Goal: Task Accomplishment & Management: Manage account settings

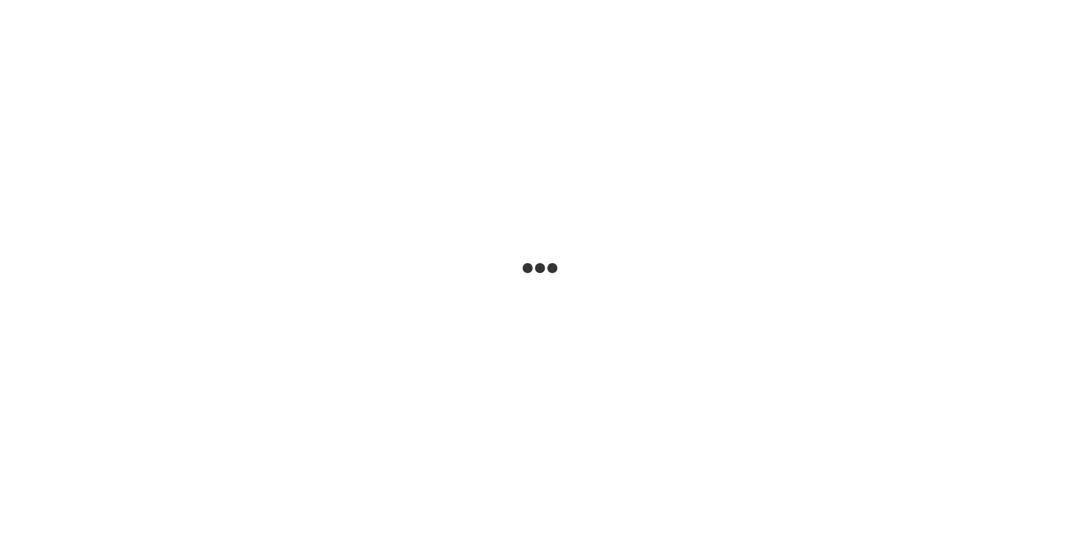
select select "***"
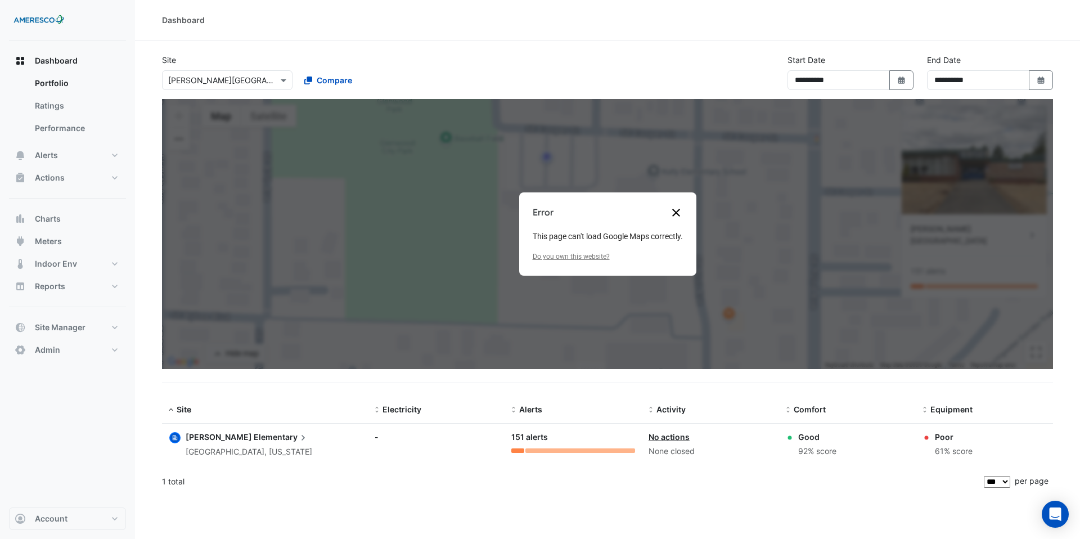
click at [677, 214] on button "Close dialogue" at bounding box center [677, 213] width 14 height 14
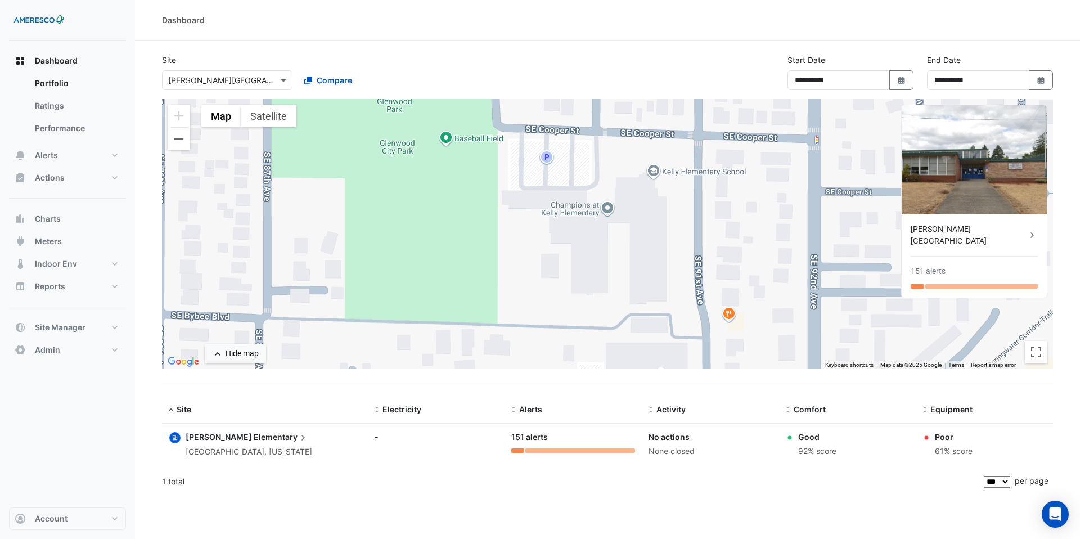
click at [254, 439] on span "Elementary" at bounding box center [281, 437] width 55 height 12
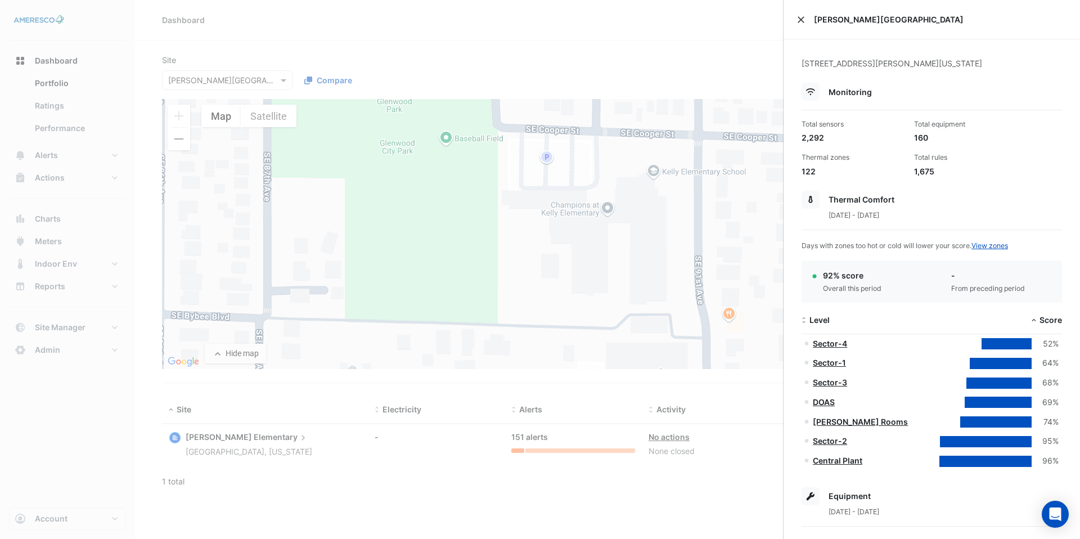
click at [802, 20] on button "Close" at bounding box center [801, 20] width 8 height 8
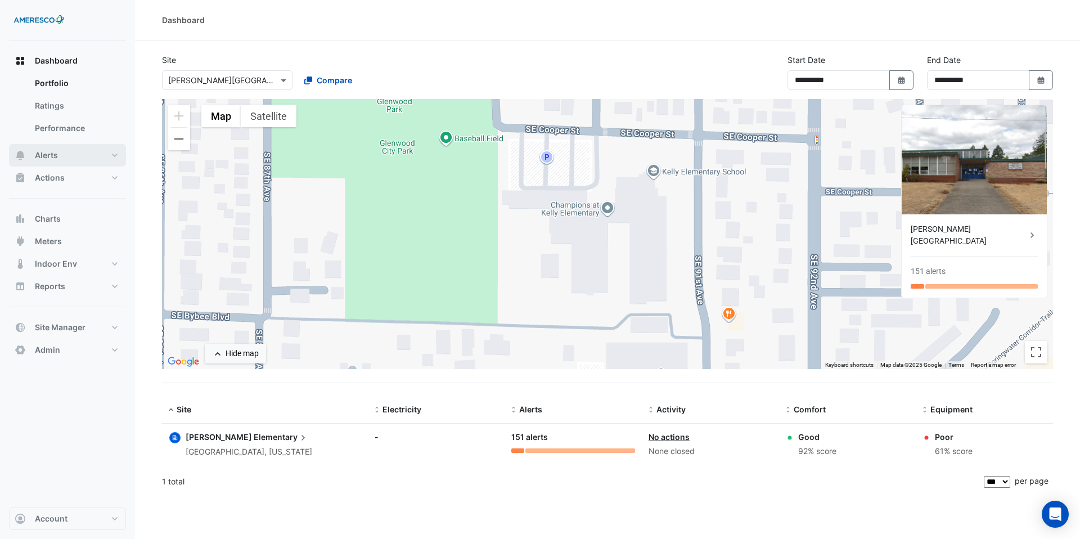
click at [104, 156] on button "Alerts" at bounding box center [67, 155] width 117 height 23
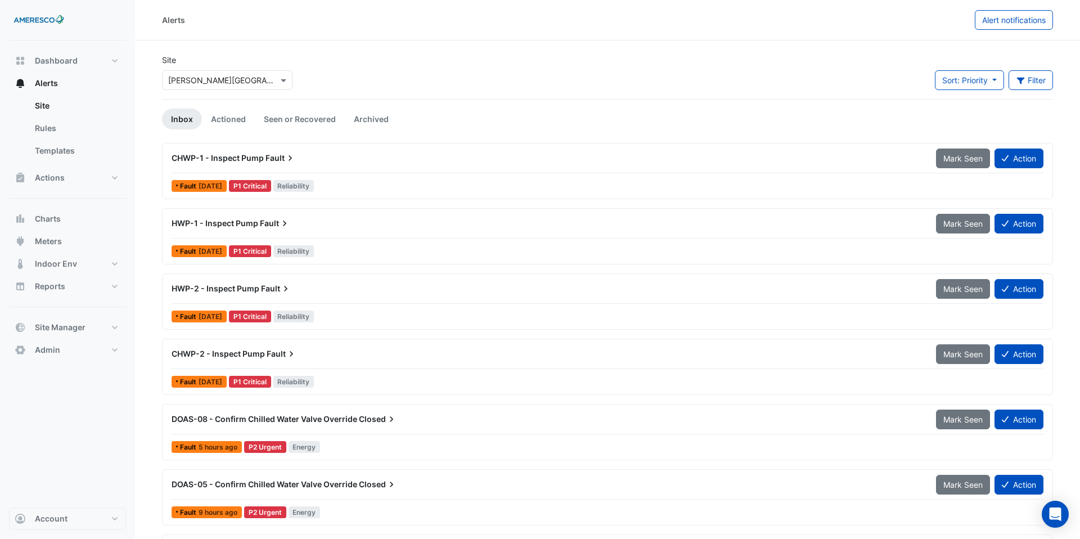
click at [397, 153] on div "CHWP-1 - Inspect Pump Fault" at bounding box center [547, 158] width 751 height 11
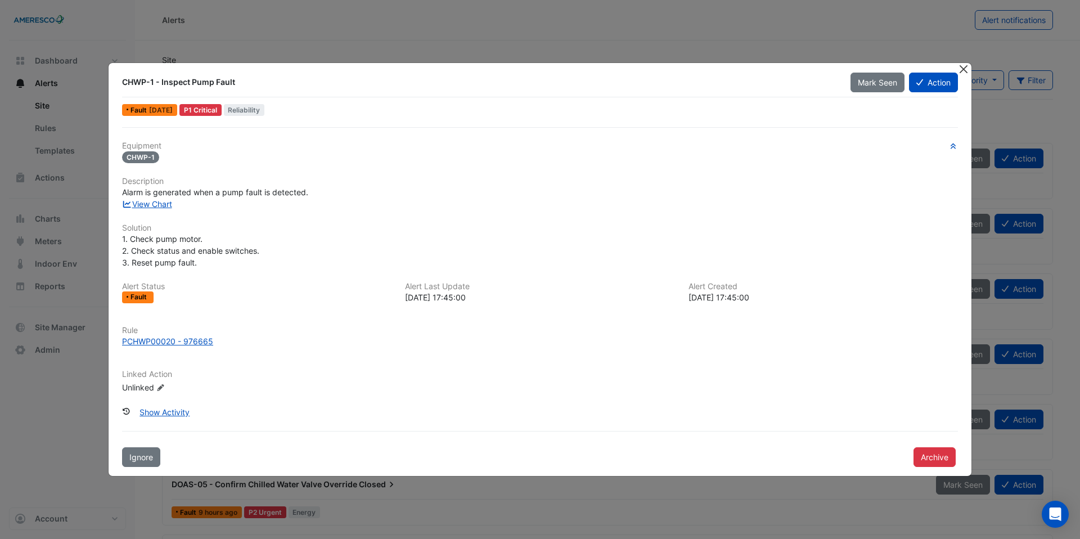
click at [962, 71] on button "Close" at bounding box center [964, 69] width 12 height 12
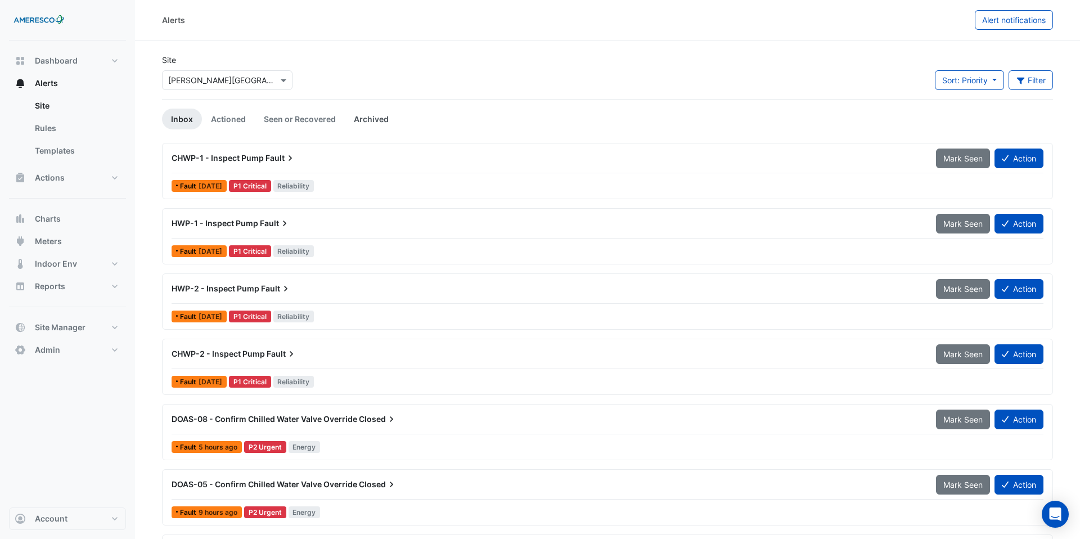
click at [368, 123] on link "Archived" at bounding box center [371, 119] width 53 height 21
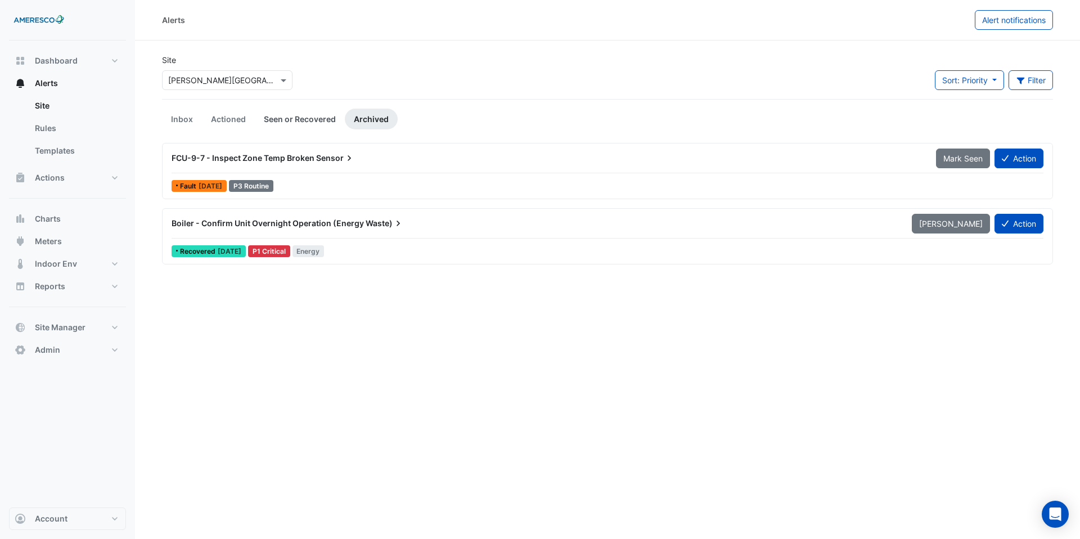
click at [311, 116] on link "Seen or Recovered" at bounding box center [300, 119] width 90 height 21
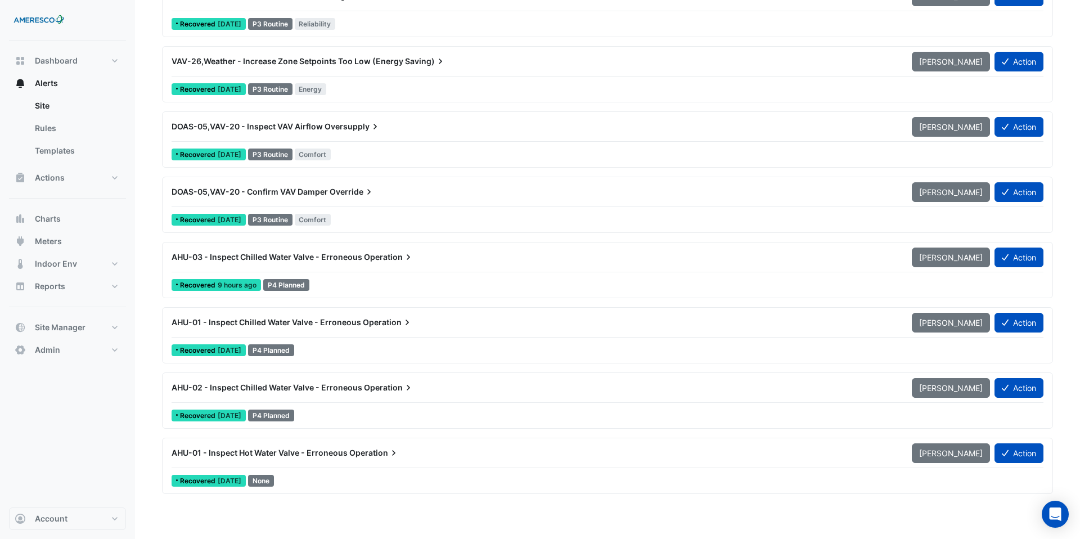
scroll to position [7764, 0]
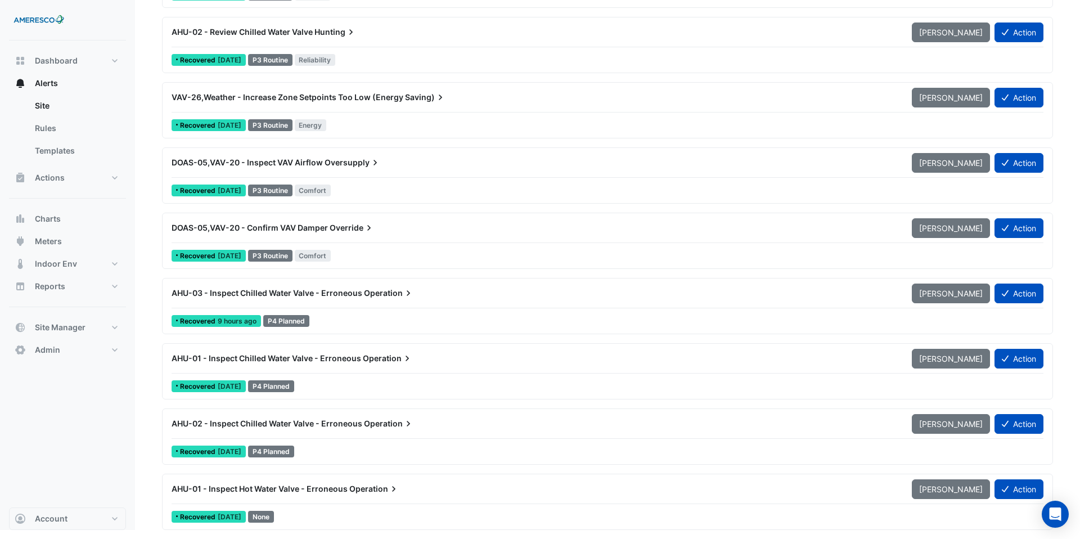
click at [349, 301] on div "AHU-03 - Inspect Chilled Water Valve - Erroneous Operation" at bounding box center [535, 293] width 741 height 20
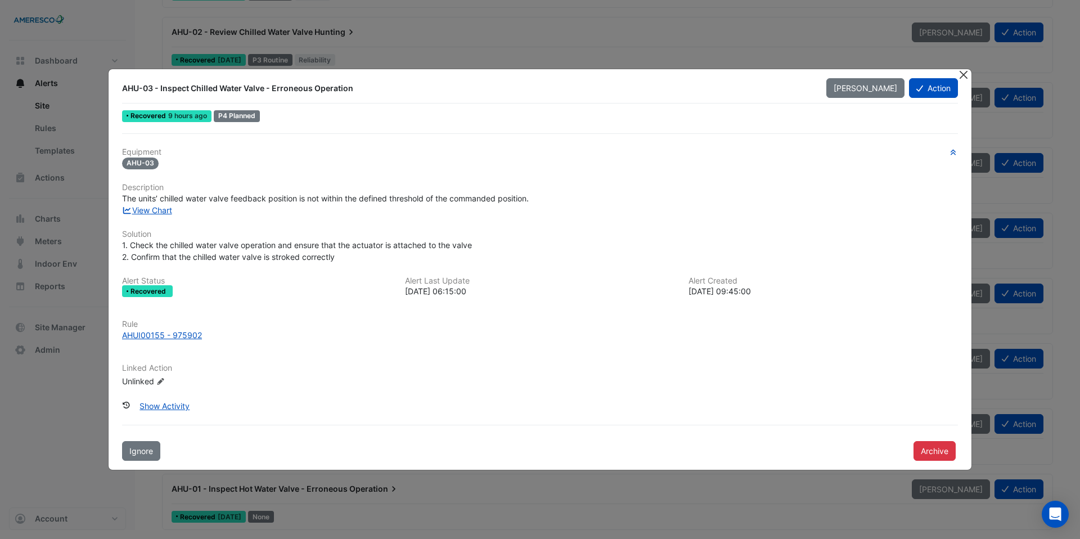
click at [966, 79] on button "Close" at bounding box center [964, 75] width 12 height 12
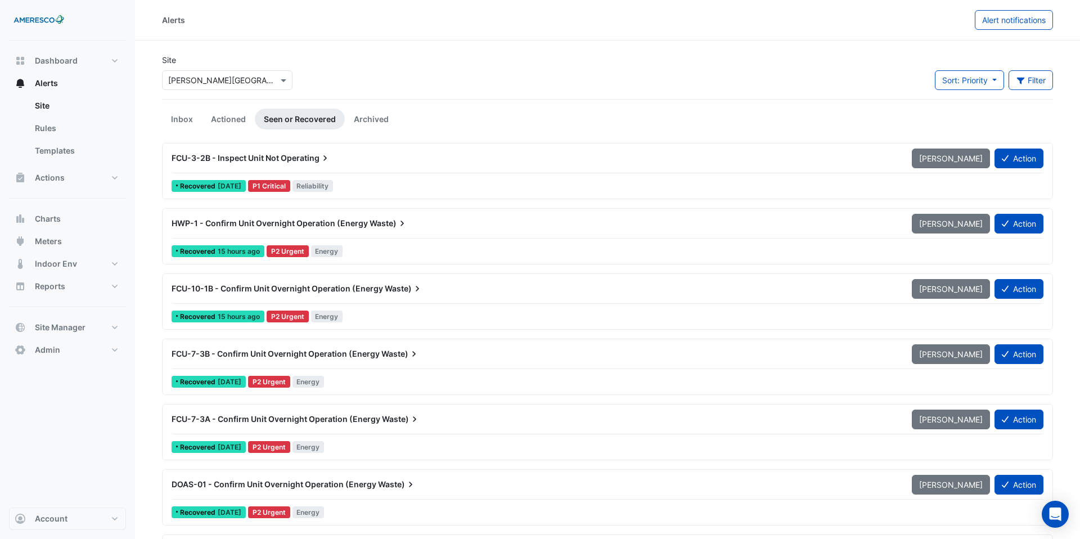
click at [178, 124] on link "Inbox" at bounding box center [182, 119] width 40 height 21
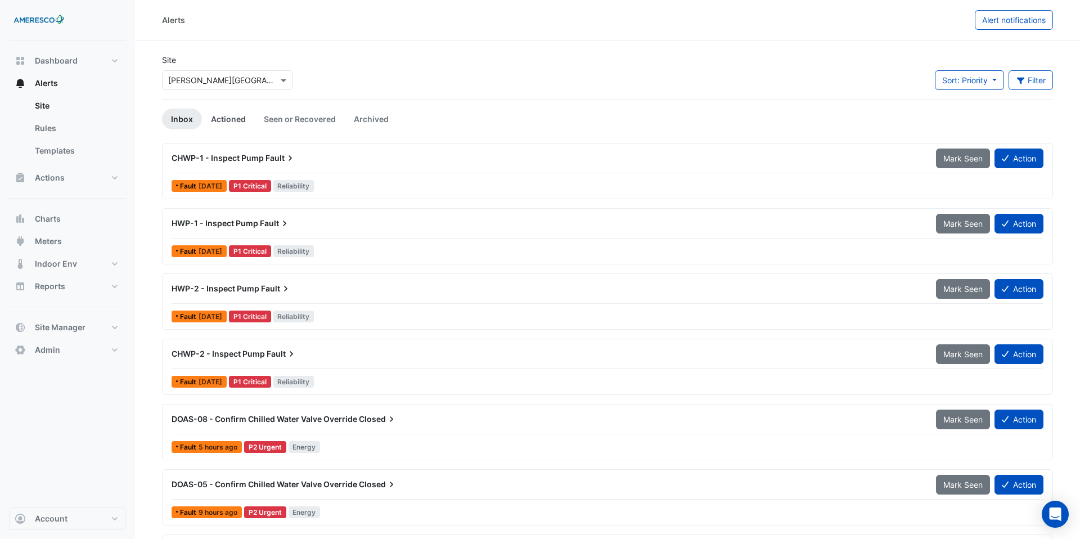
click at [228, 120] on link "Actioned" at bounding box center [228, 119] width 53 height 21
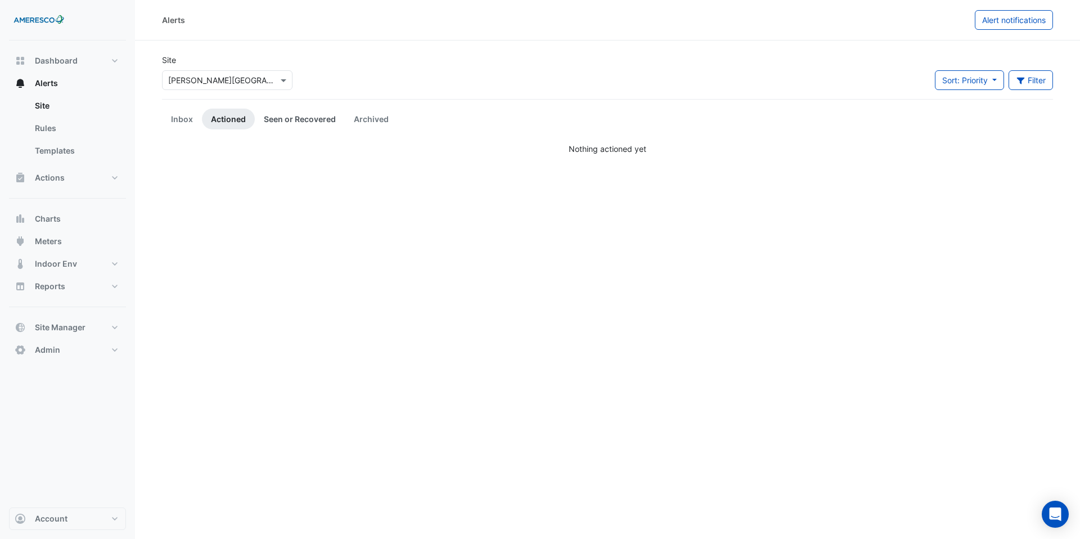
click at [288, 125] on link "Seen or Recovered" at bounding box center [300, 119] width 90 height 21
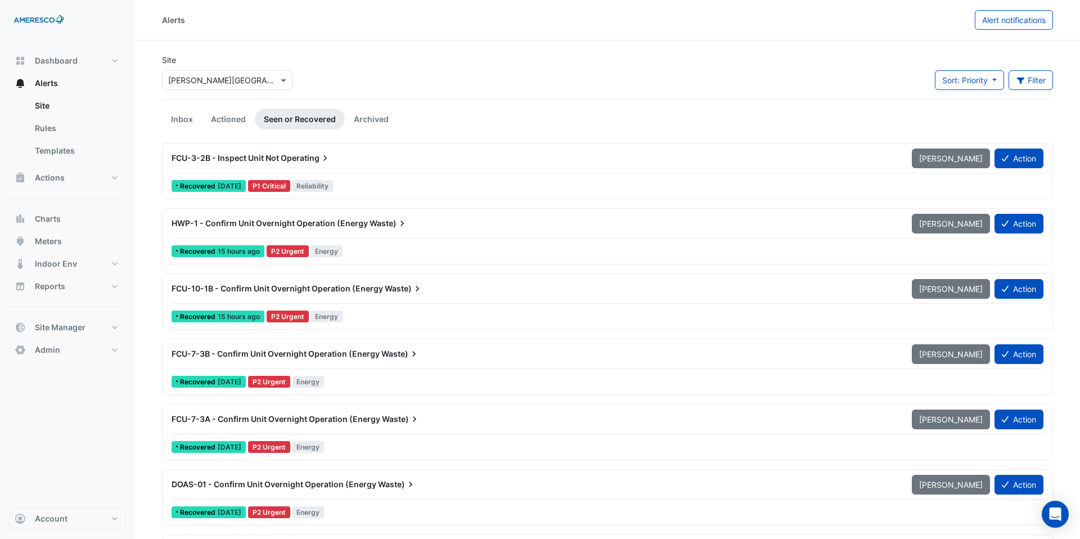
click at [272, 220] on span "HWP-1 - Confirm Unit Overnight Operation (Energy" at bounding box center [270, 223] width 196 height 10
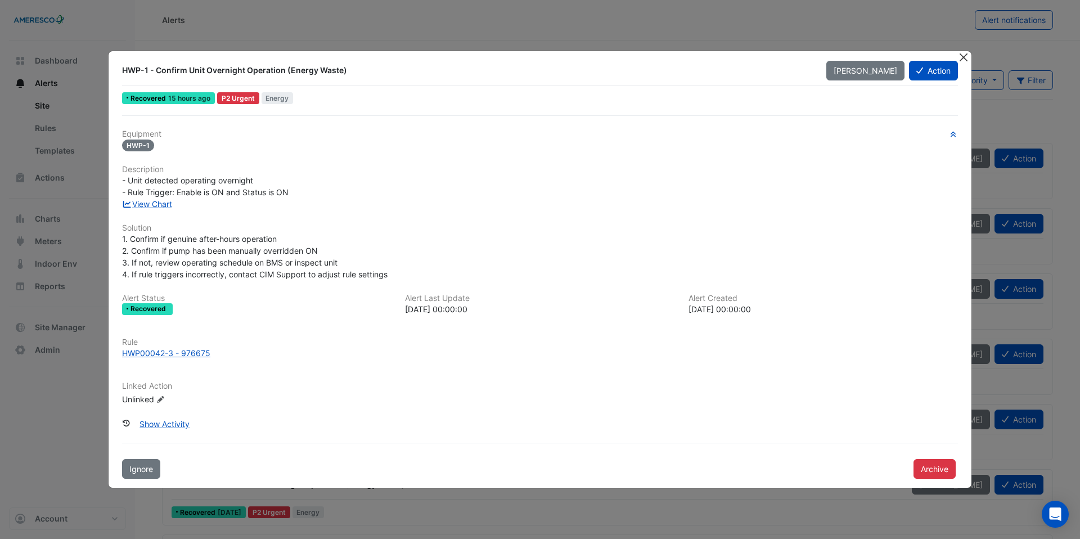
click at [964, 60] on button "Close" at bounding box center [964, 57] width 12 height 12
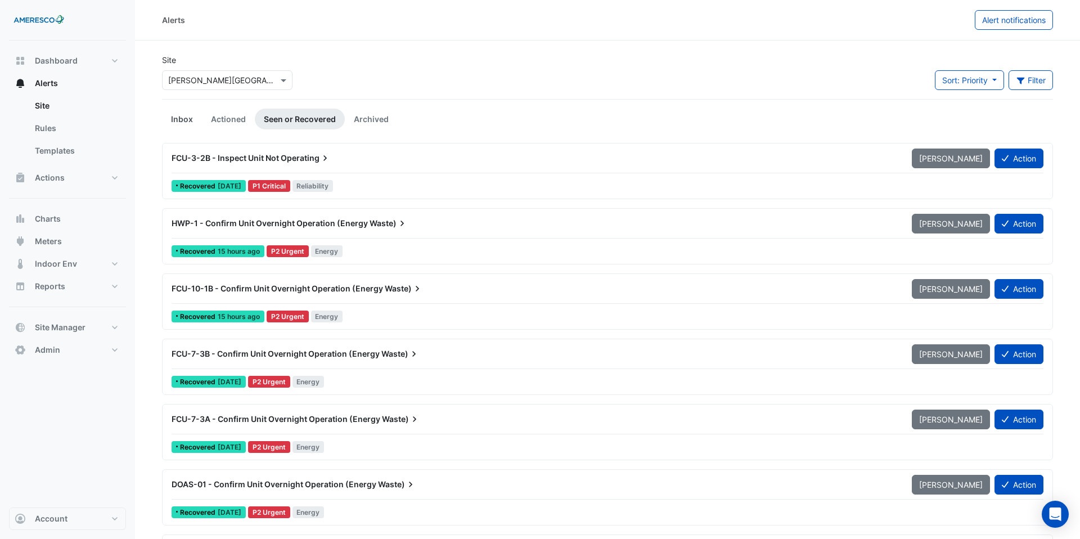
click at [186, 128] on link "Inbox" at bounding box center [182, 119] width 40 height 21
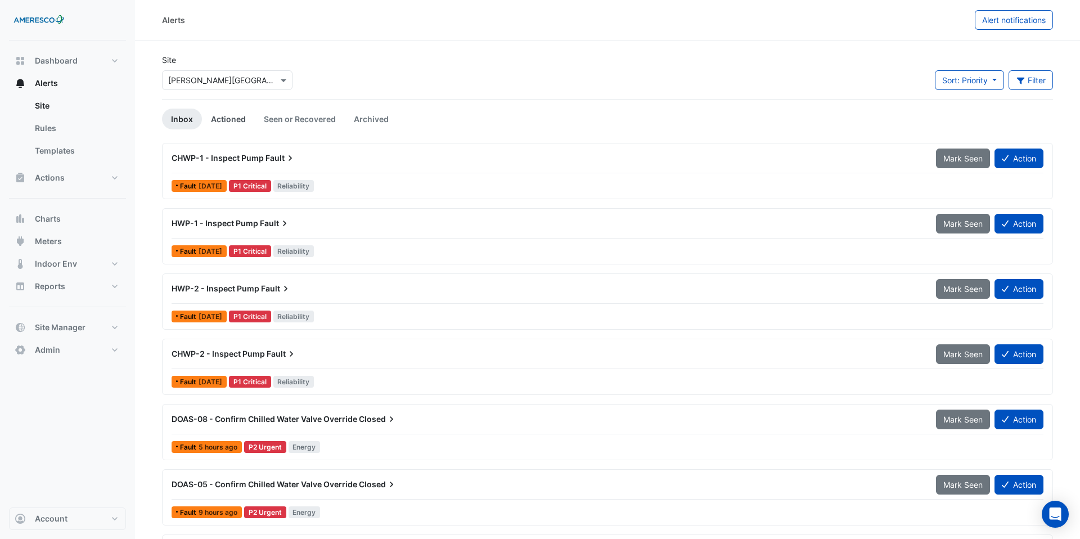
click at [231, 118] on link "Actioned" at bounding box center [228, 119] width 53 height 21
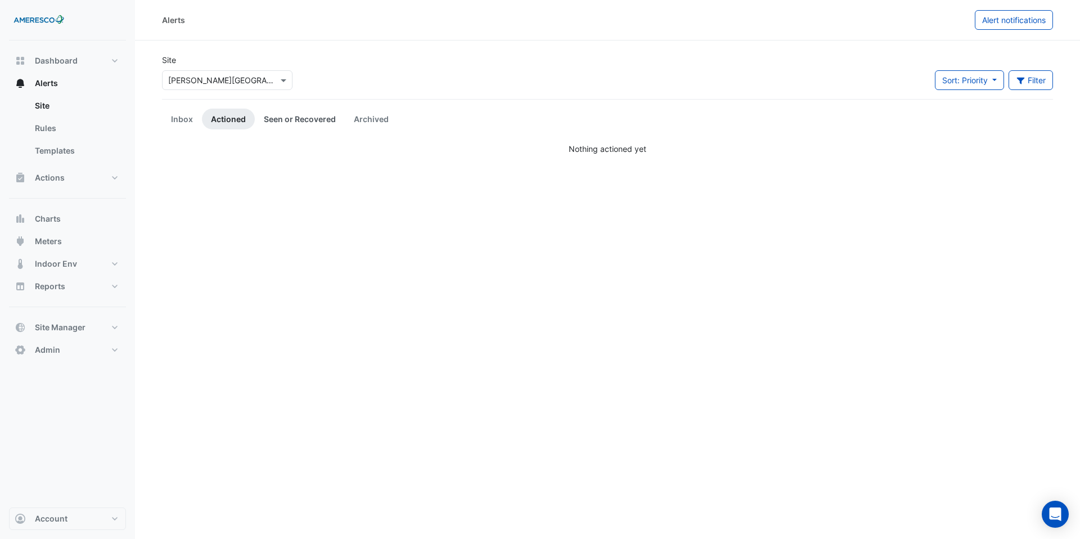
click at [280, 119] on link "Seen or Recovered" at bounding box center [300, 119] width 90 height 21
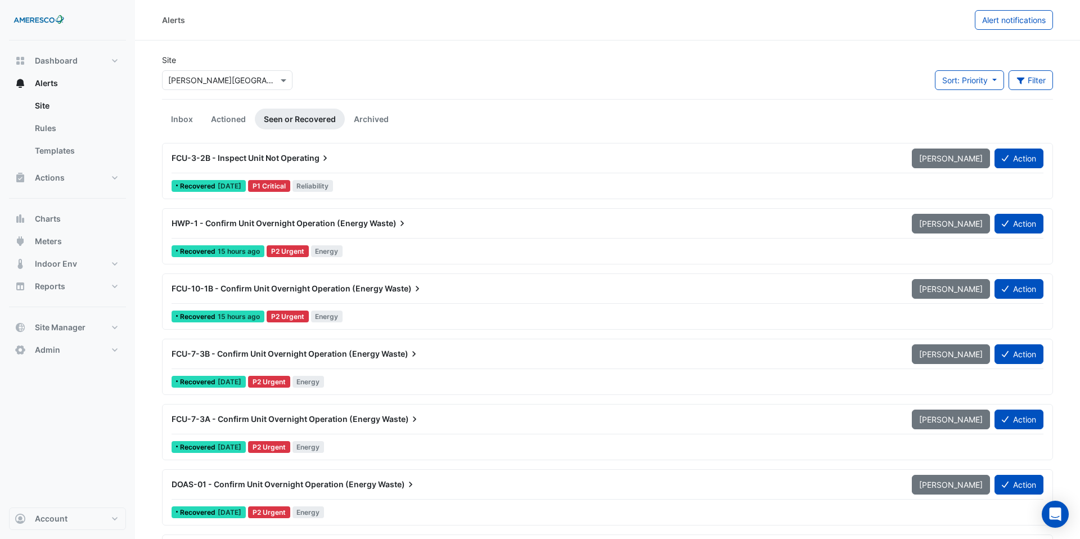
click at [342, 228] on div "HWP-1 - Confirm Unit Overnight Operation (Energy Waste)" at bounding box center [535, 223] width 727 height 11
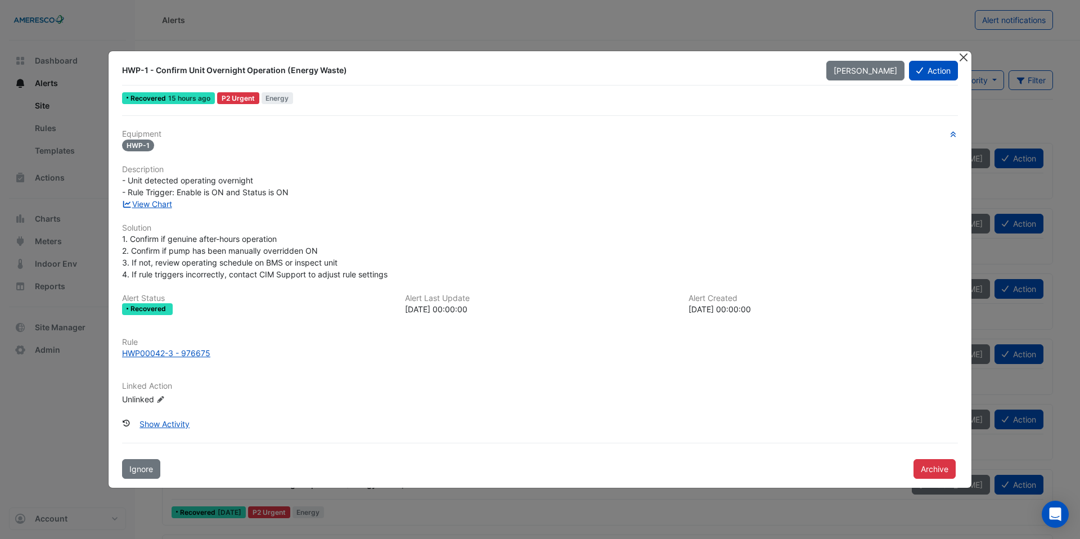
click at [962, 60] on button "Close" at bounding box center [964, 57] width 12 height 12
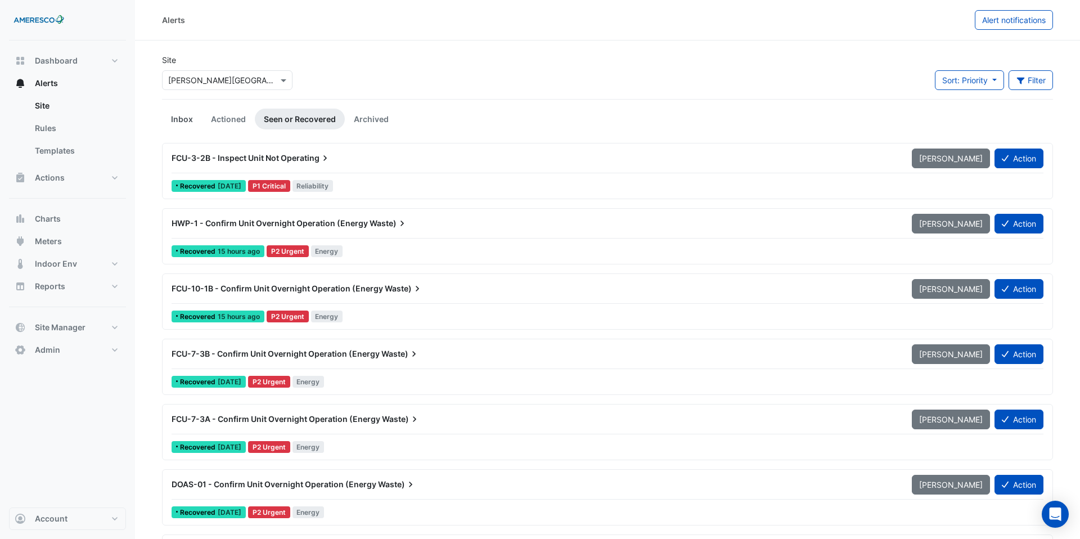
click at [181, 124] on link "Inbox" at bounding box center [182, 119] width 40 height 21
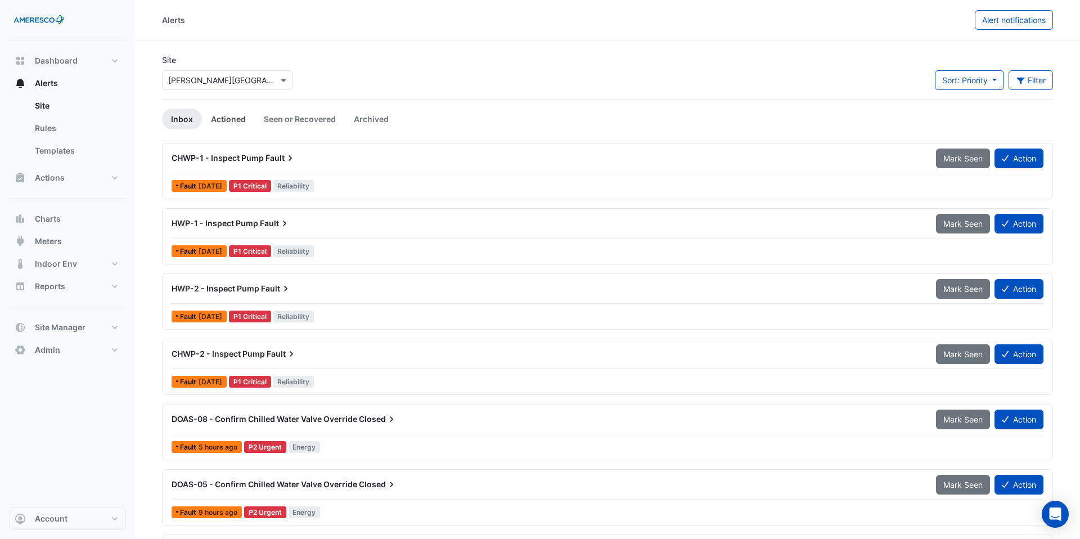
click at [232, 113] on link "Actioned" at bounding box center [228, 119] width 53 height 21
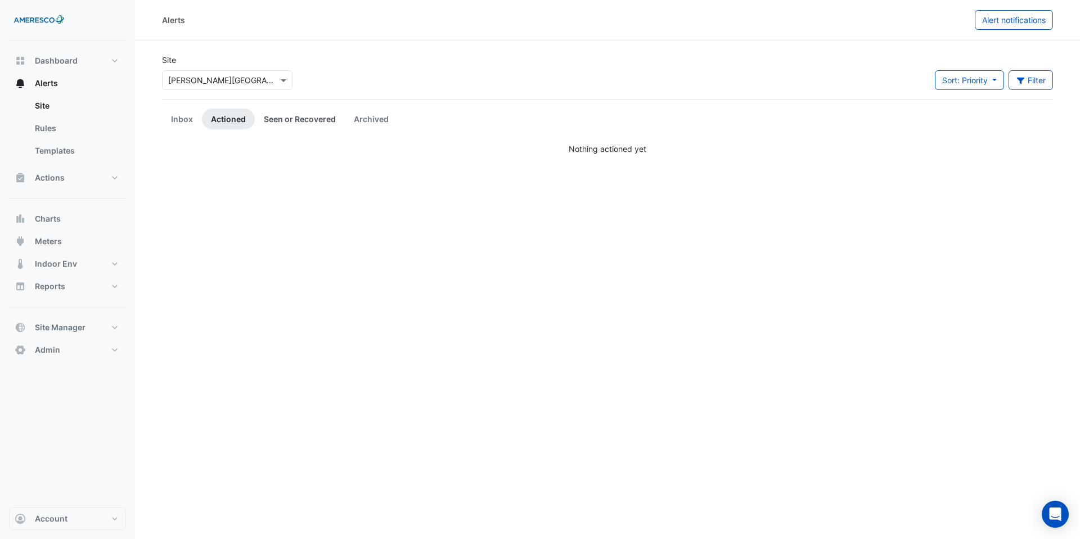
click at [280, 118] on link "Seen or Recovered" at bounding box center [300, 119] width 90 height 21
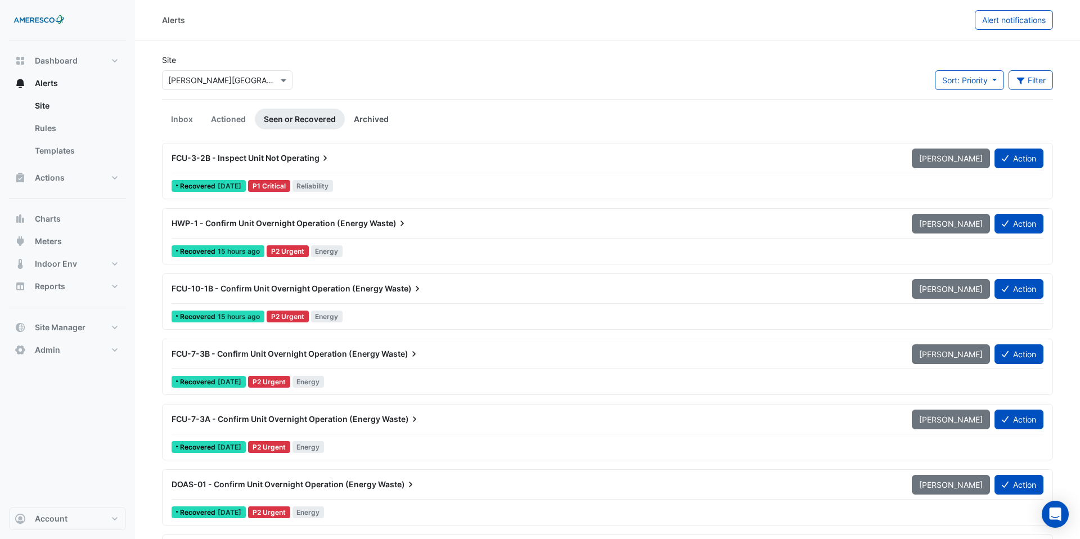
click at [361, 120] on link "Archived" at bounding box center [371, 119] width 53 height 21
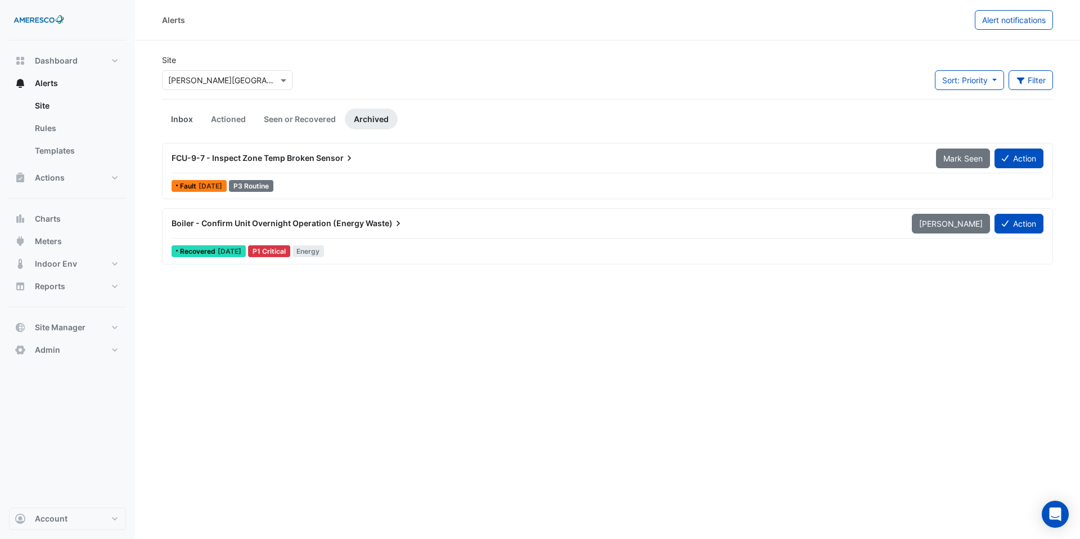
click at [192, 113] on link "Inbox" at bounding box center [182, 119] width 40 height 21
